Goal: Task Accomplishment & Management: Manage account settings

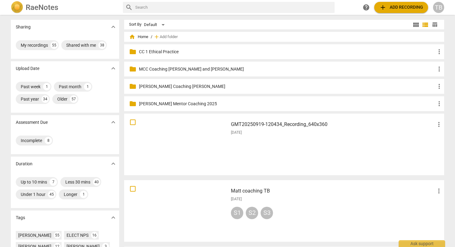
click at [238, 128] on h3 "GMT20250919-120434_Recording_640x360" at bounding box center [333, 124] width 204 height 7
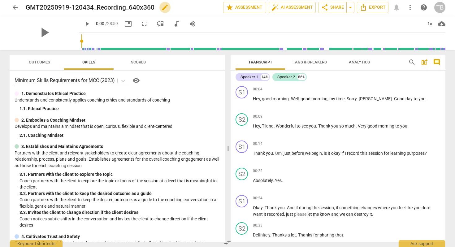
click at [162, 8] on span "edit" at bounding box center [164, 7] width 7 height 7
click at [158, 7] on input "GMT20250919-120434_Recording_640x360" at bounding box center [111, 8] width 170 height 12
click at [14, 9] on span "arrow_back" at bounding box center [14, 7] width 7 height 7
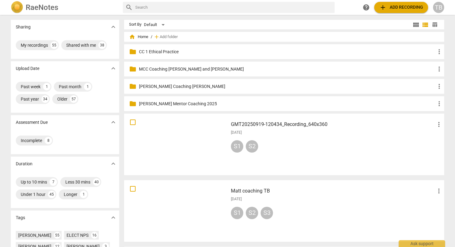
click at [254, 124] on h3 "GMT20250919-120434_Recording_640x360" at bounding box center [333, 124] width 204 height 7
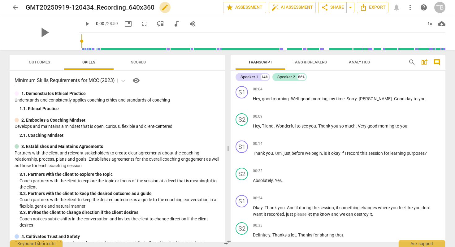
click at [165, 7] on span "edit" at bounding box center [164, 7] width 7 height 7
drag, startPoint x: 156, startPoint y: 7, endPoint x: 2, endPoint y: -1, distance: 154.1
click at [2, 0] on html "arrow_back GMT20250919-120434_Recording_640x360 done clear star Assessment auto…" at bounding box center [227, 0] width 455 height 0
type input "MCC EDC and MP Mentor Coaching [PERSON_NAME] 09_19"
click at [198, 9] on span "done" at bounding box center [201, 7] width 7 height 7
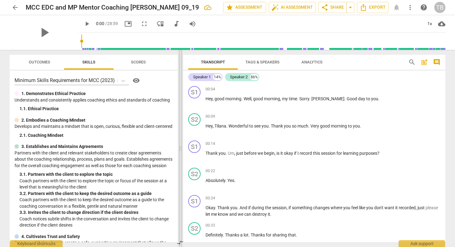
drag, startPoint x: 227, startPoint y: 103, endPoint x: 179, endPoint y: 102, distance: 47.7
click at [179, 102] on span at bounding box center [181, 148] width 4 height 197
click at [83, 22] on span "play_arrow" at bounding box center [86, 23] width 7 height 7
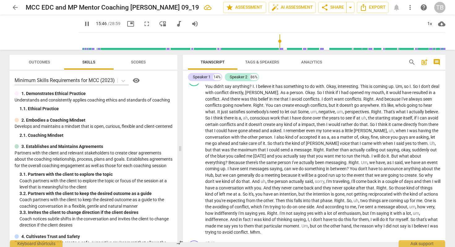
scroll to position [1113, 0]
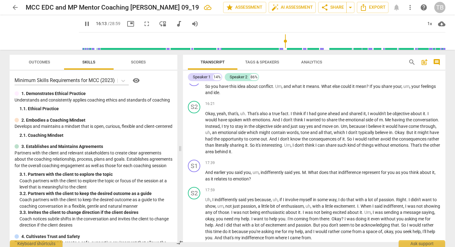
click at [83, 24] on span "pause" at bounding box center [86, 23] width 7 height 7
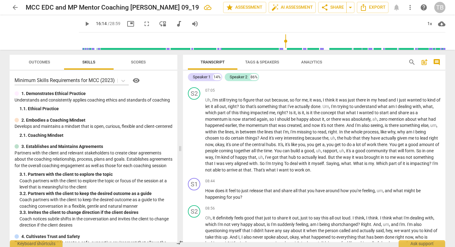
scroll to position [653, 0]
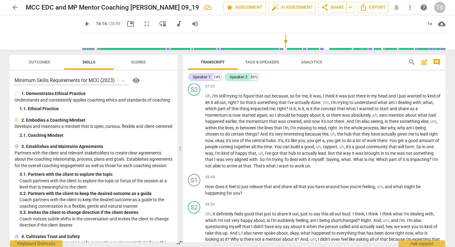
click at [83, 24] on span "play_arrow" at bounding box center [86, 23] width 7 height 7
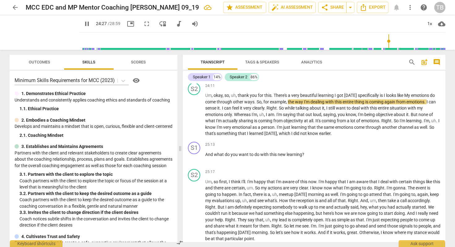
scroll to position [1659, 0]
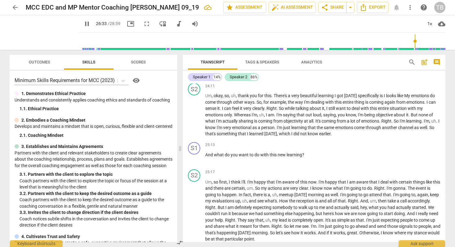
click at [83, 23] on span "pause" at bounding box center [86, 23] width 7 height 7
click at [83, 25] on span "play_arrow" at bounding box center [86, 23] width 7 height 7
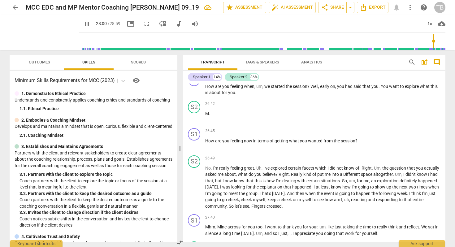
scroll to position [2000, 0]
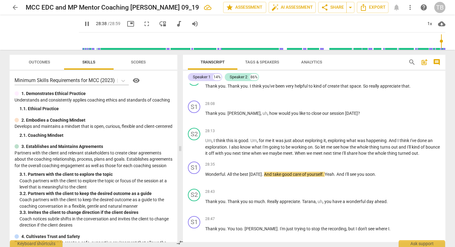
click at [83, 24] on span "pause" at bounding box center [86, 23] width 7 height 7
type input "1719"
